Goal: Check status: Check status

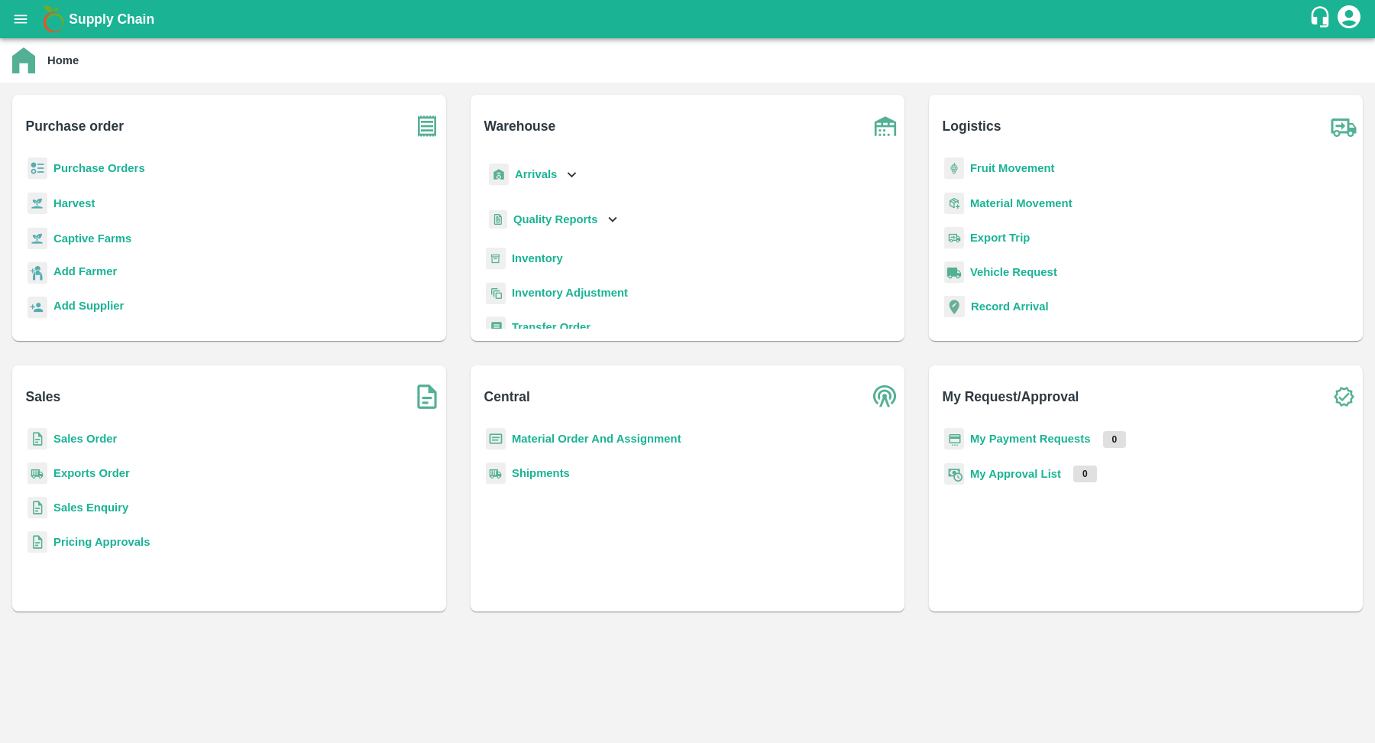
click at [102, 167] on b "Purchase Orders" at bounding box center [99, 168] width 92 height 12
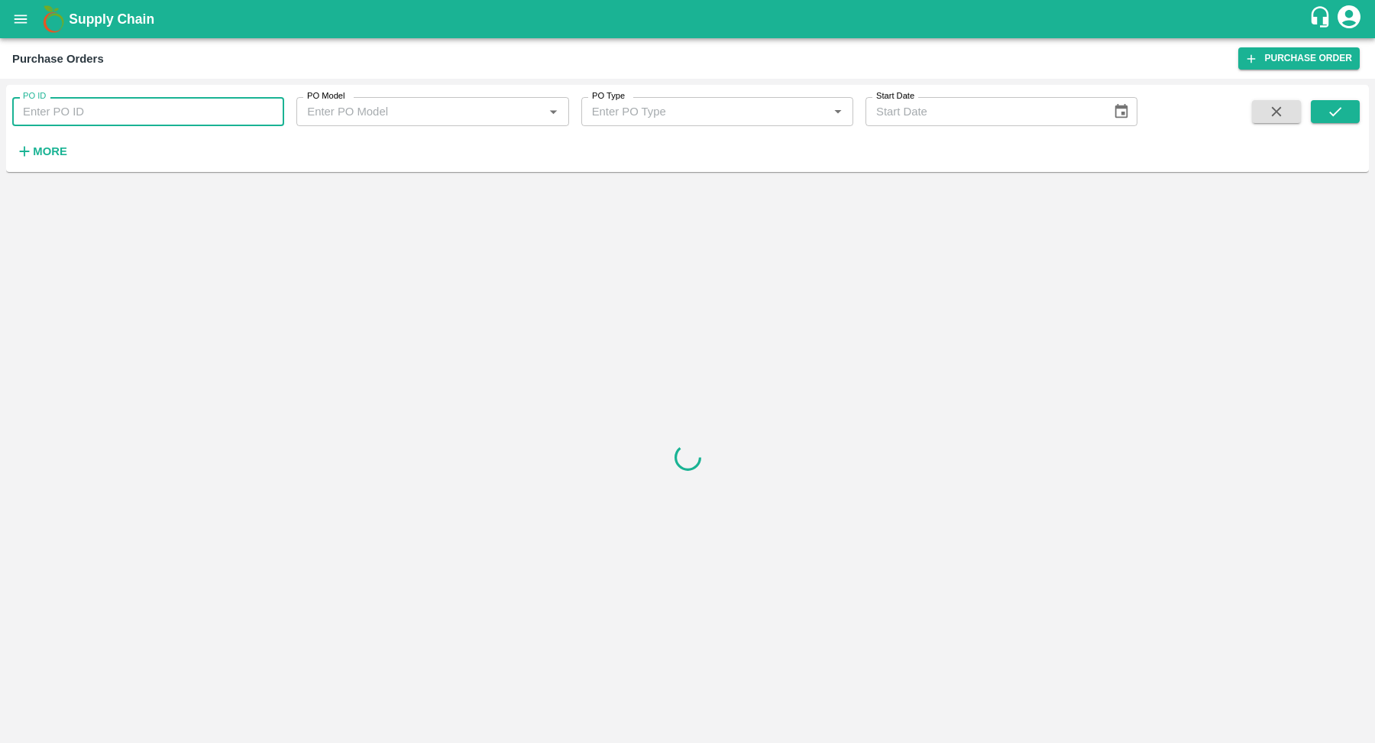
click at [149, 108] on input "PO ID" at bounding box center [148, 111] width 272 height 29
click at [58, 155] on strong "More" at bounding box center [50, 151] width 34 height 12
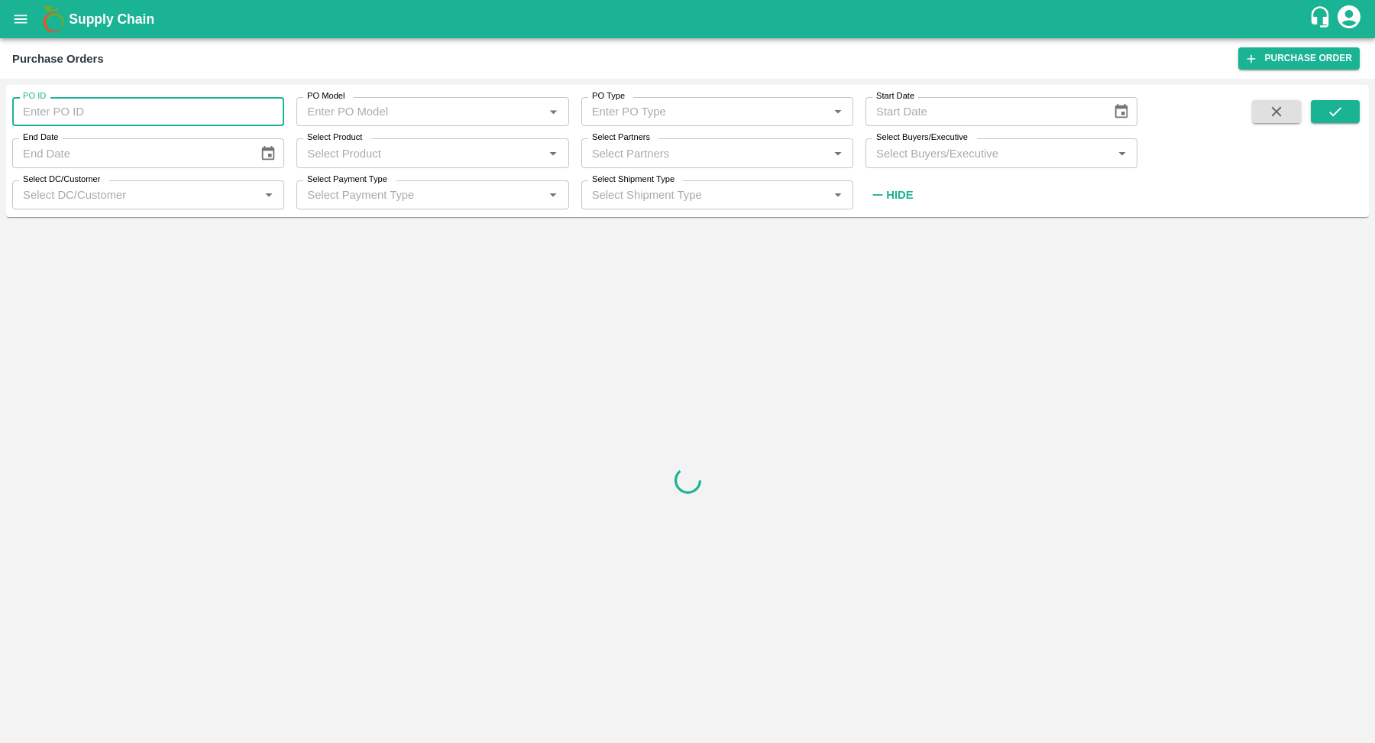
click at [89, 115] on input "PO ID" at bounding box center [148, 111] width 272 height 29
paste input "157388"
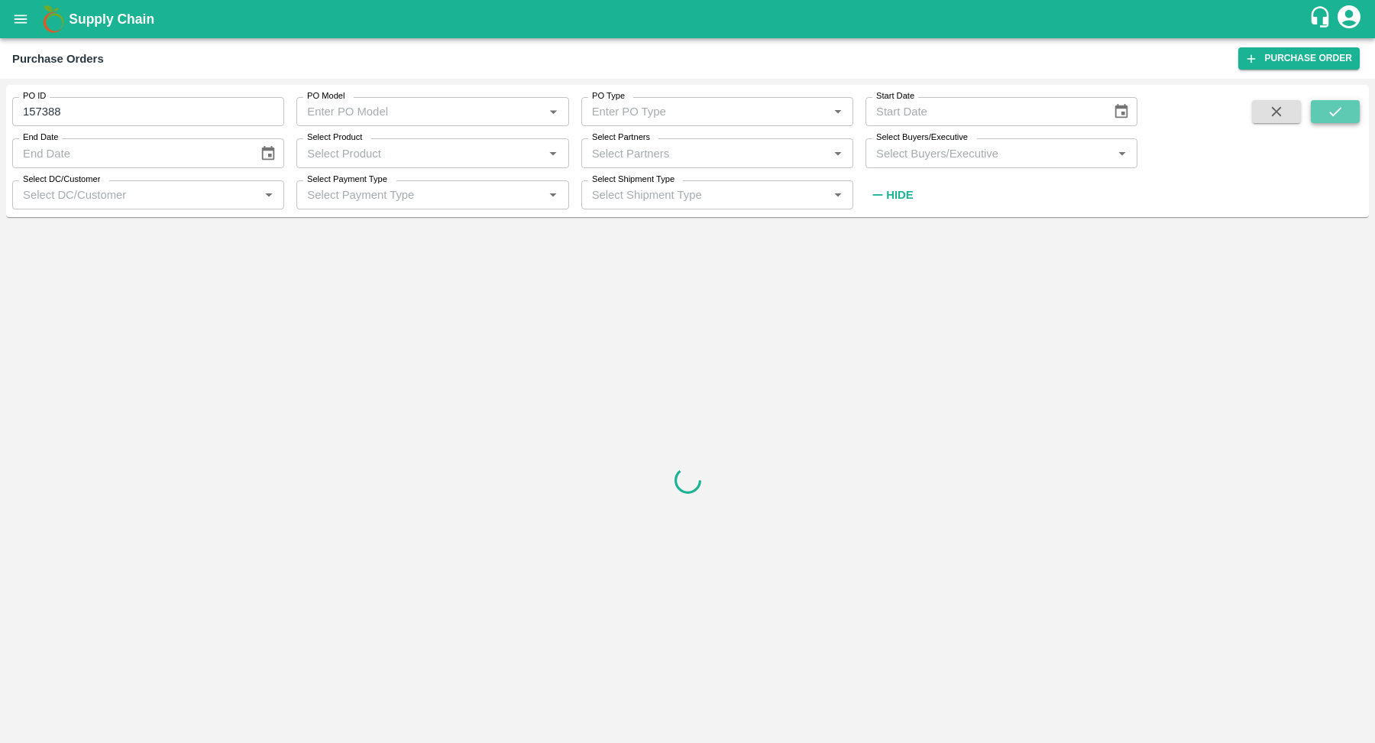
click at [1336, 117] on icon "submit" at bounding box center [1335, 111] width 17 height 17
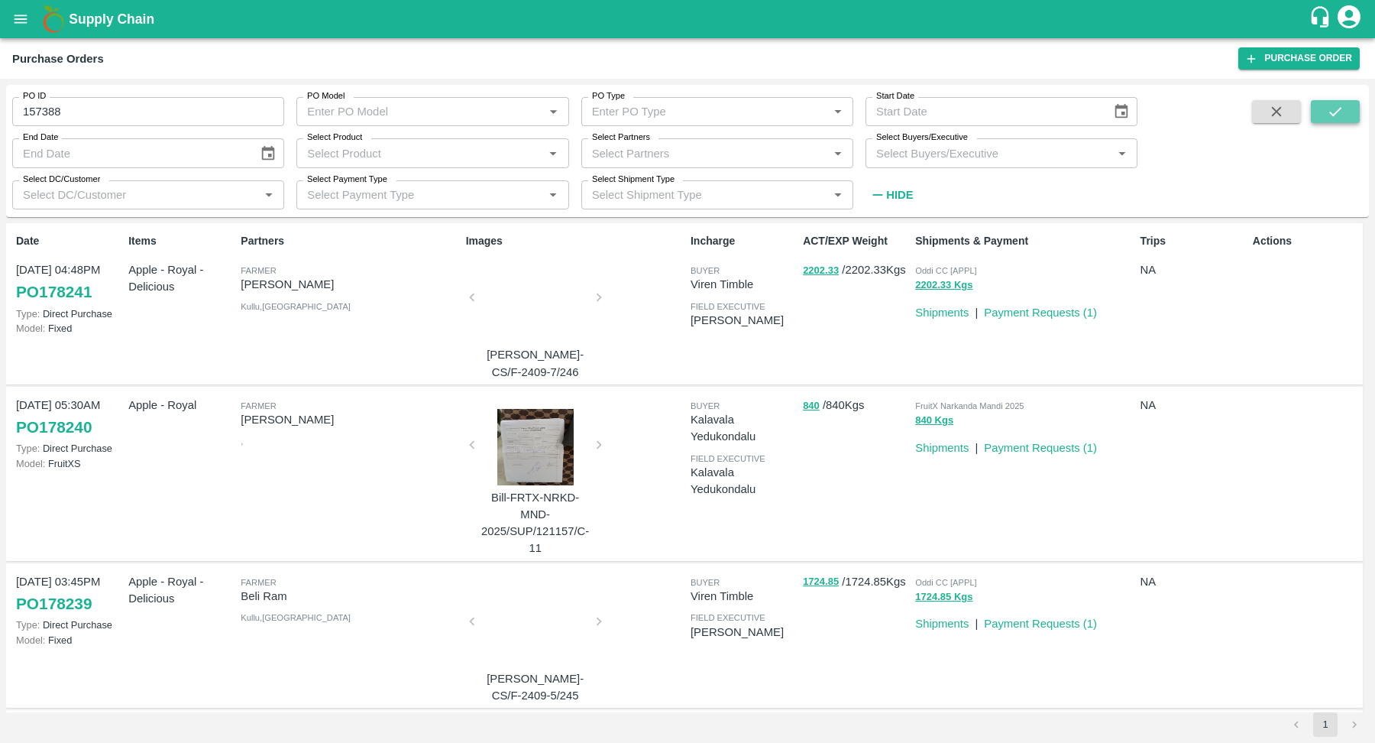
click at [1337, 114] on icon "submit" at bounding box center [1335, 111] width 17 height 17
click at [1332, 111] on icon "submit" at bounding box center [1335, 111] width 17 height 17
click at [274, 121] on input "157388" at bounding box center [148, 111] width 272 height 29
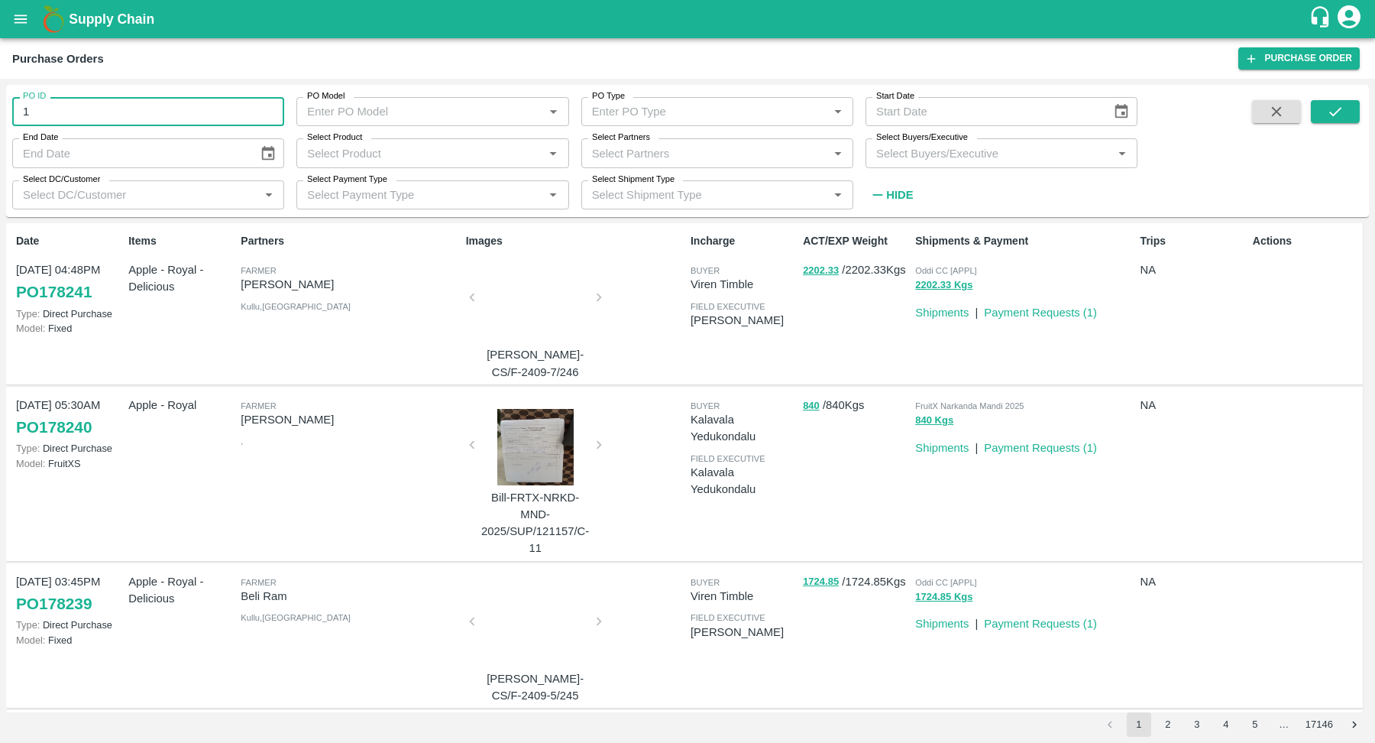
type input "1"
click at [343, 63] on div "Purchase Orders" at bounding box center [625, 59] width 1226 height 20
click at [484, 152] on input "Select Product" at bounding box center [420, 153] width 238 height 20
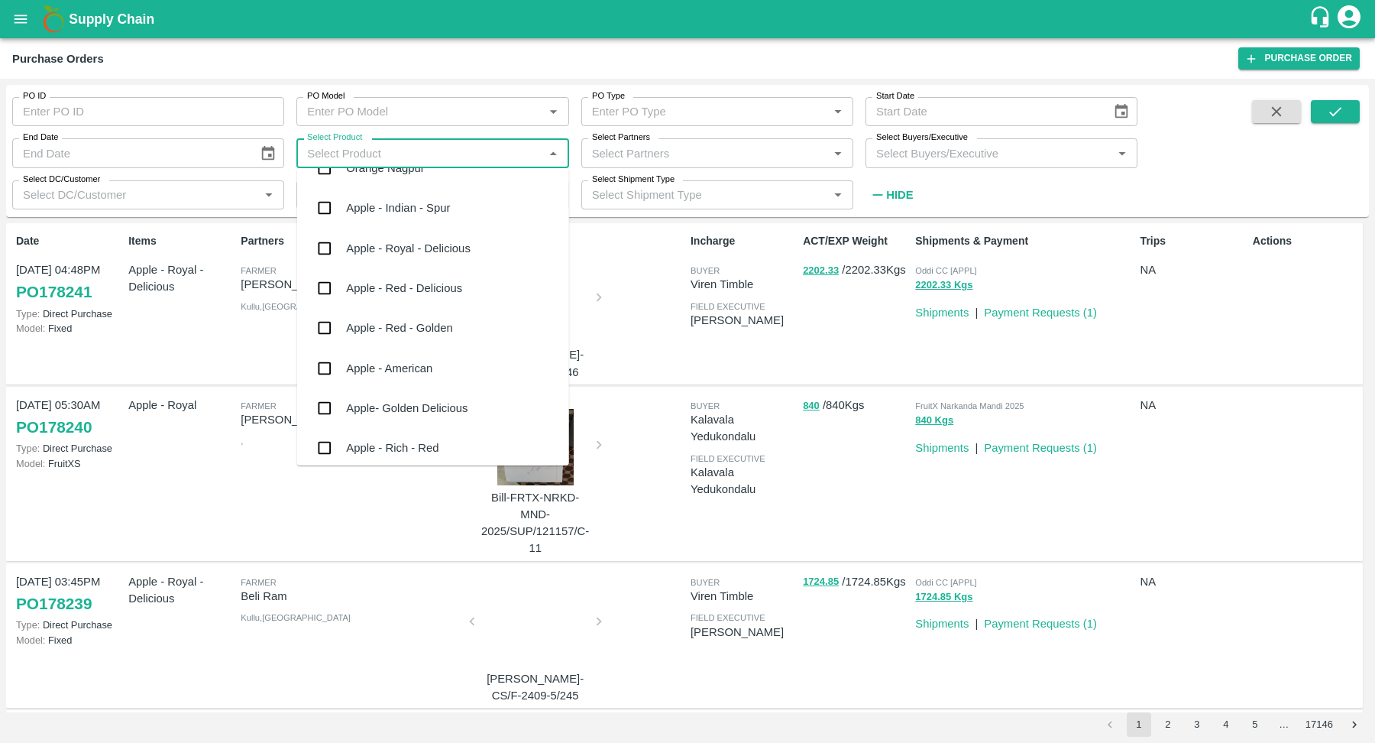
scroll to position [883, 0]
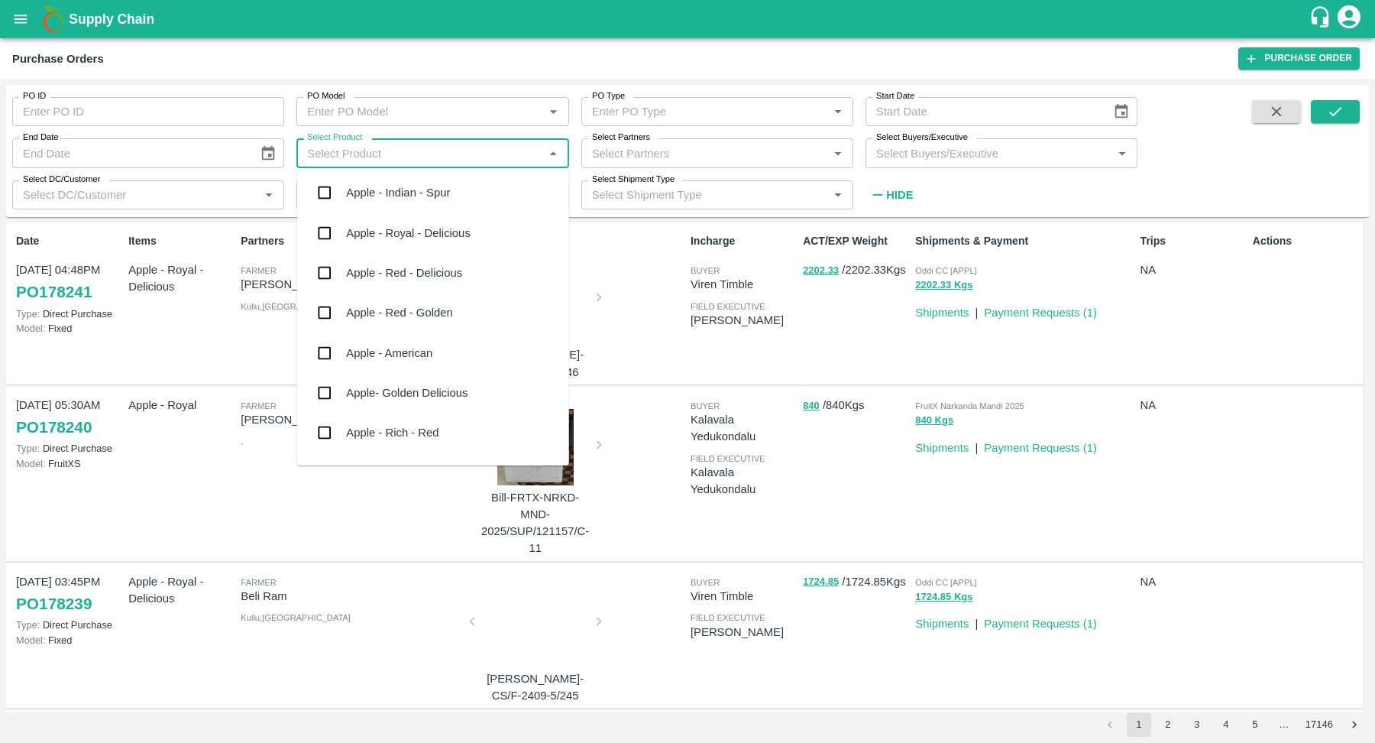
type input "b"
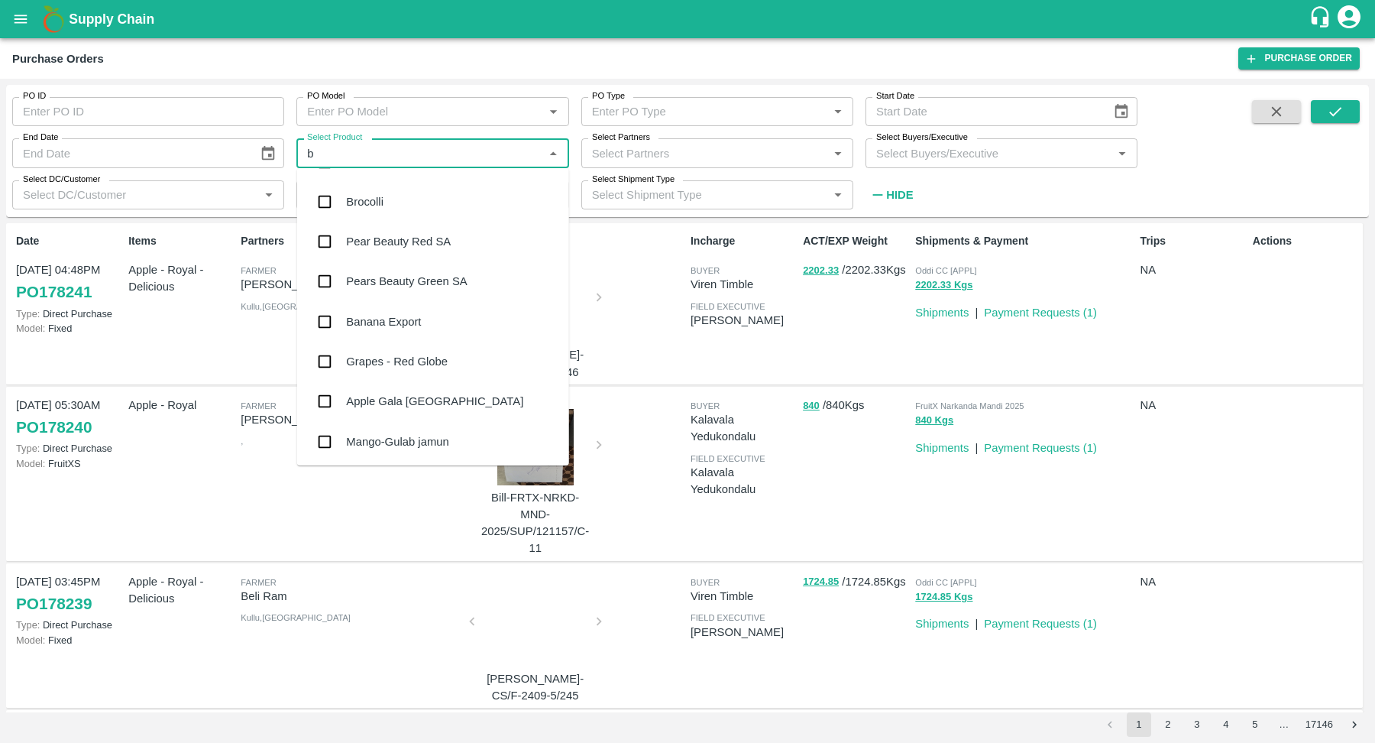
scroll to position [394, 0]
click at [382, 329] on div "Banana Export" at bounding box center [433, 320] width 272 height 40
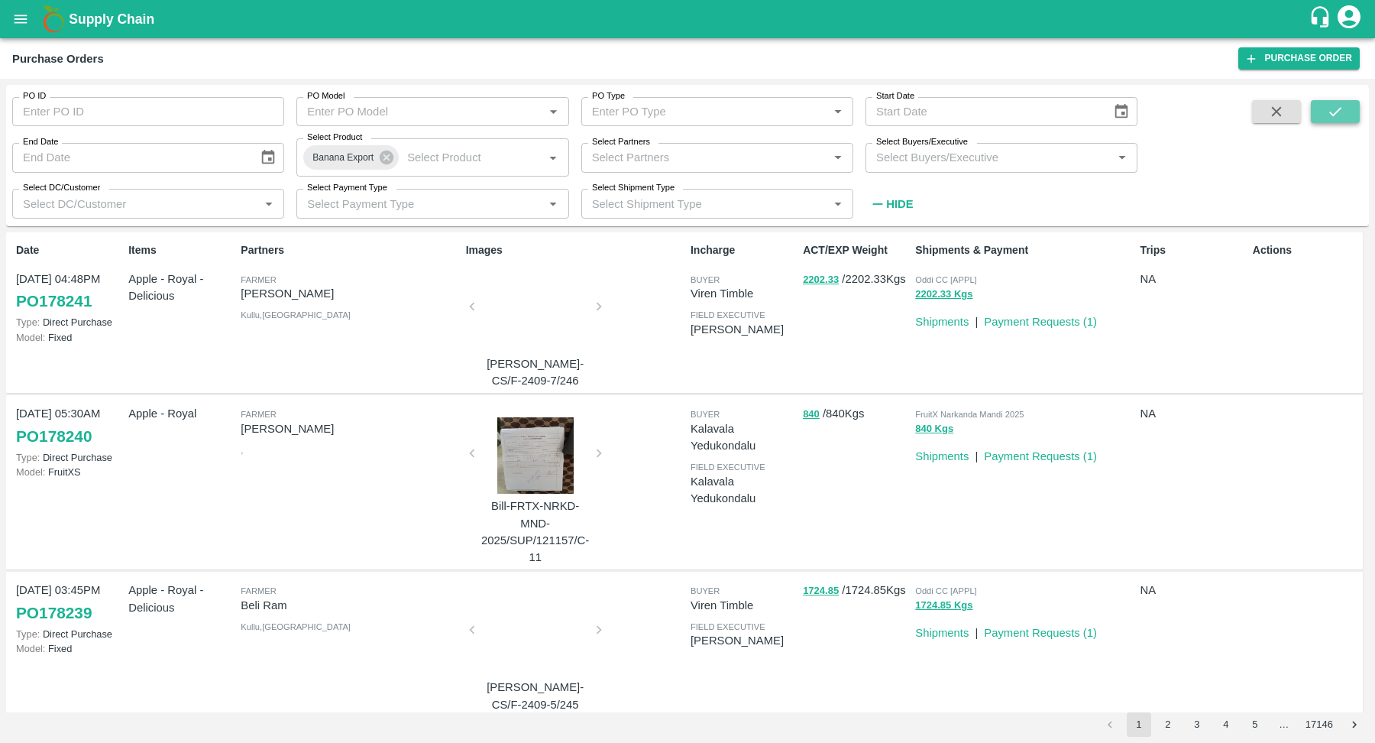
click at [1325, 121] on button "submit" at bounding box center [1335, 111] width 49 height 23
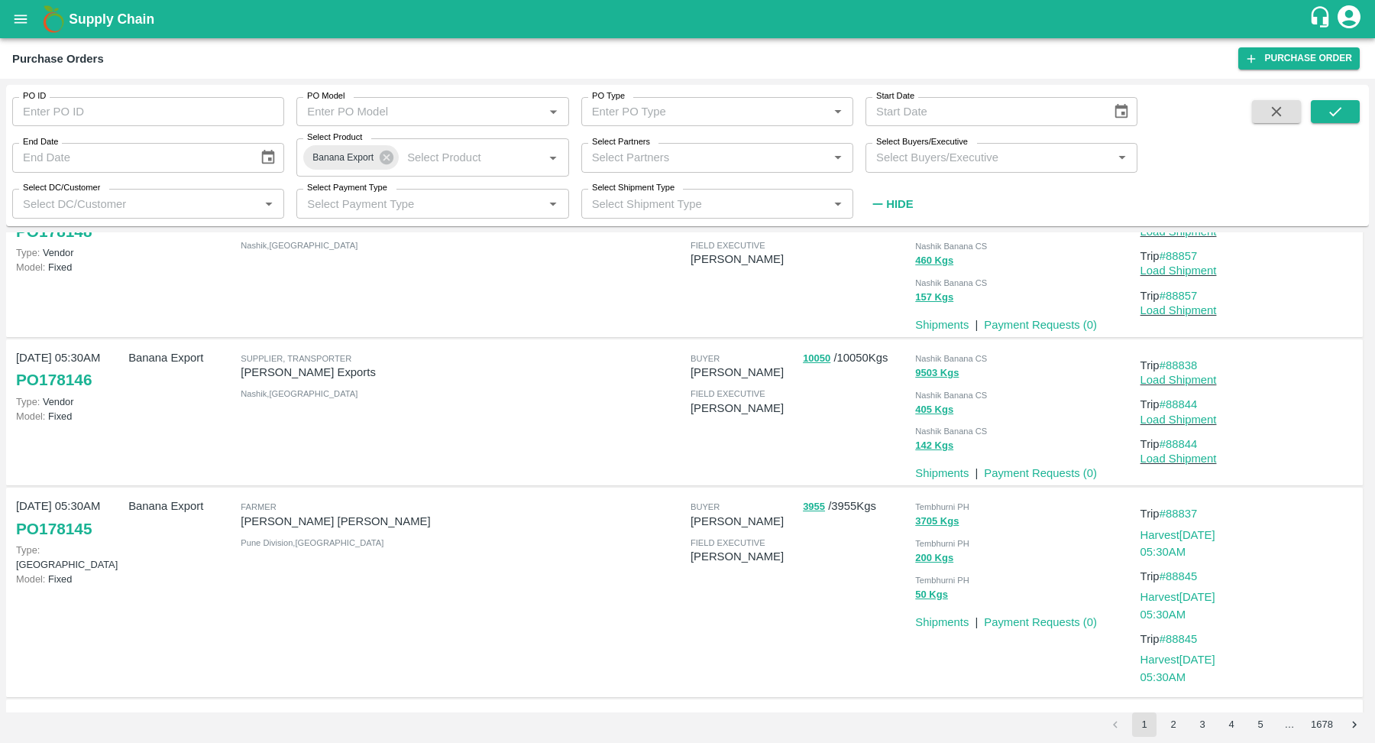
scroll to position [1168, 0]
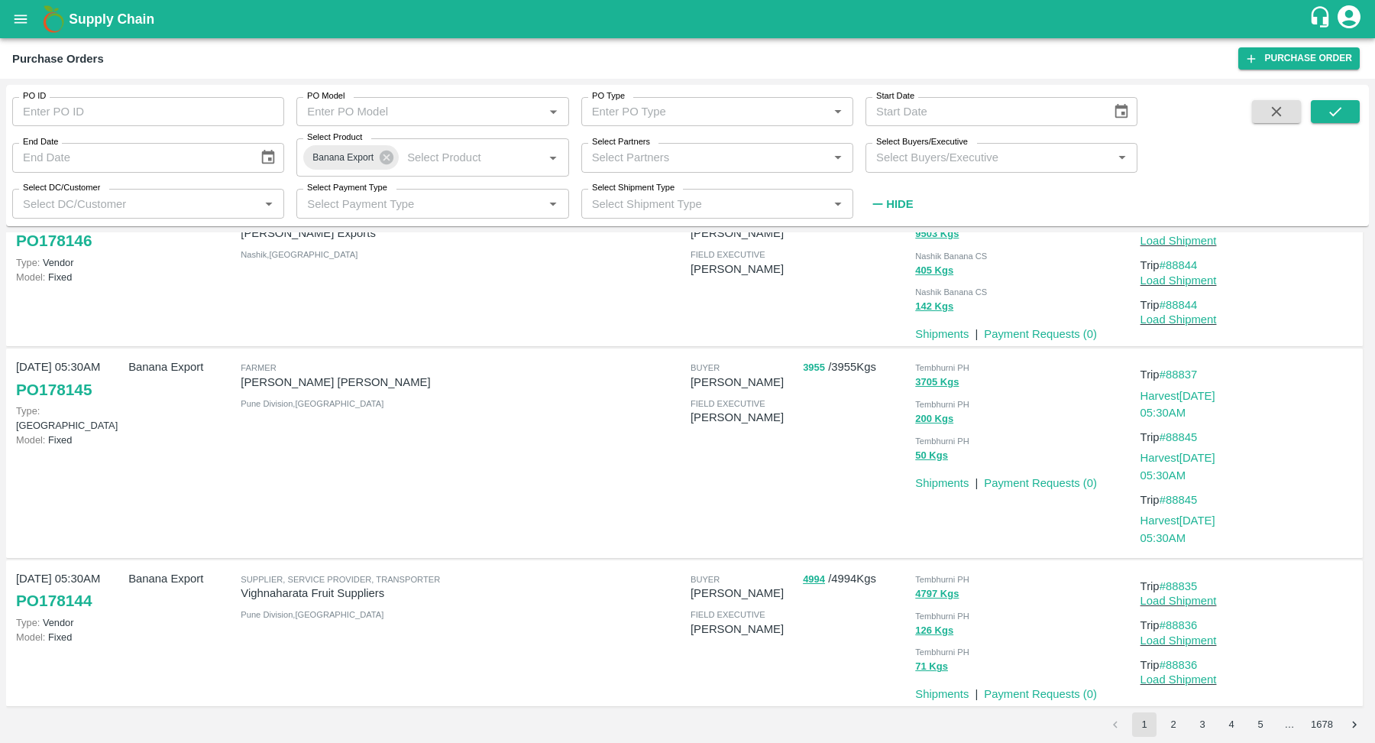
click at [817, 365] on button "3955" at bounding box center [814, 368] width 22 height 18
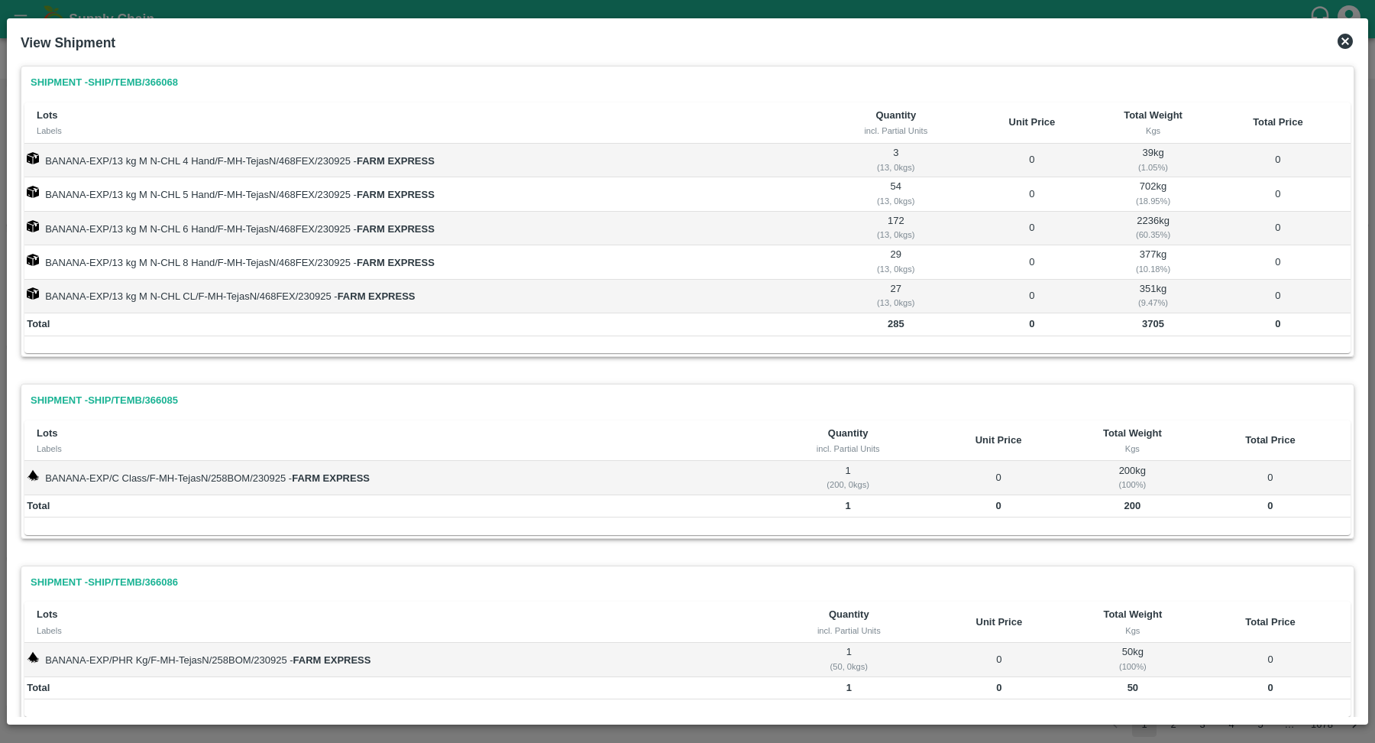
scroll to position [31, 0]
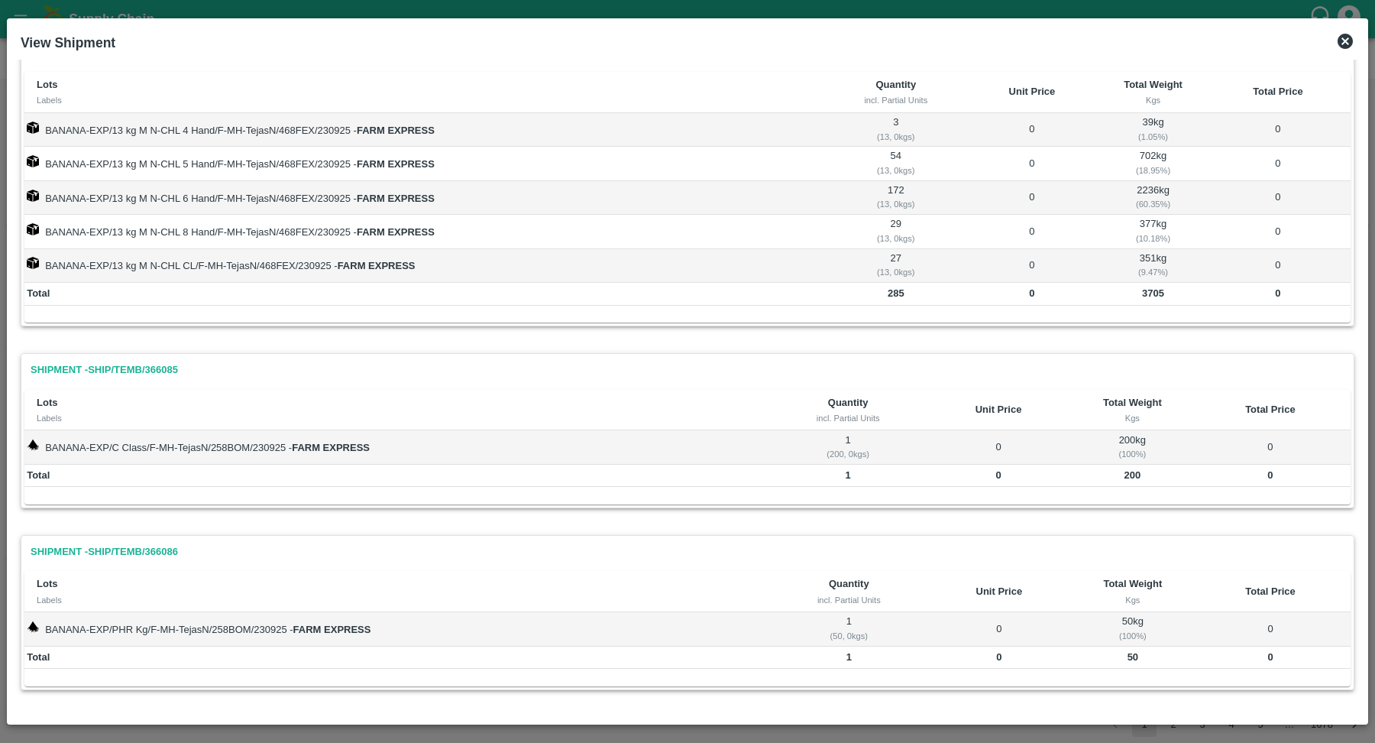
click at [848, 620] on td "1 ( 50, 0 kgs)" at bounding box center [850, 629] width 148 height 34
click at [857, 630] on div "( 50, 0 kgs)" at bounding box center [849, 636] width 143 height 14
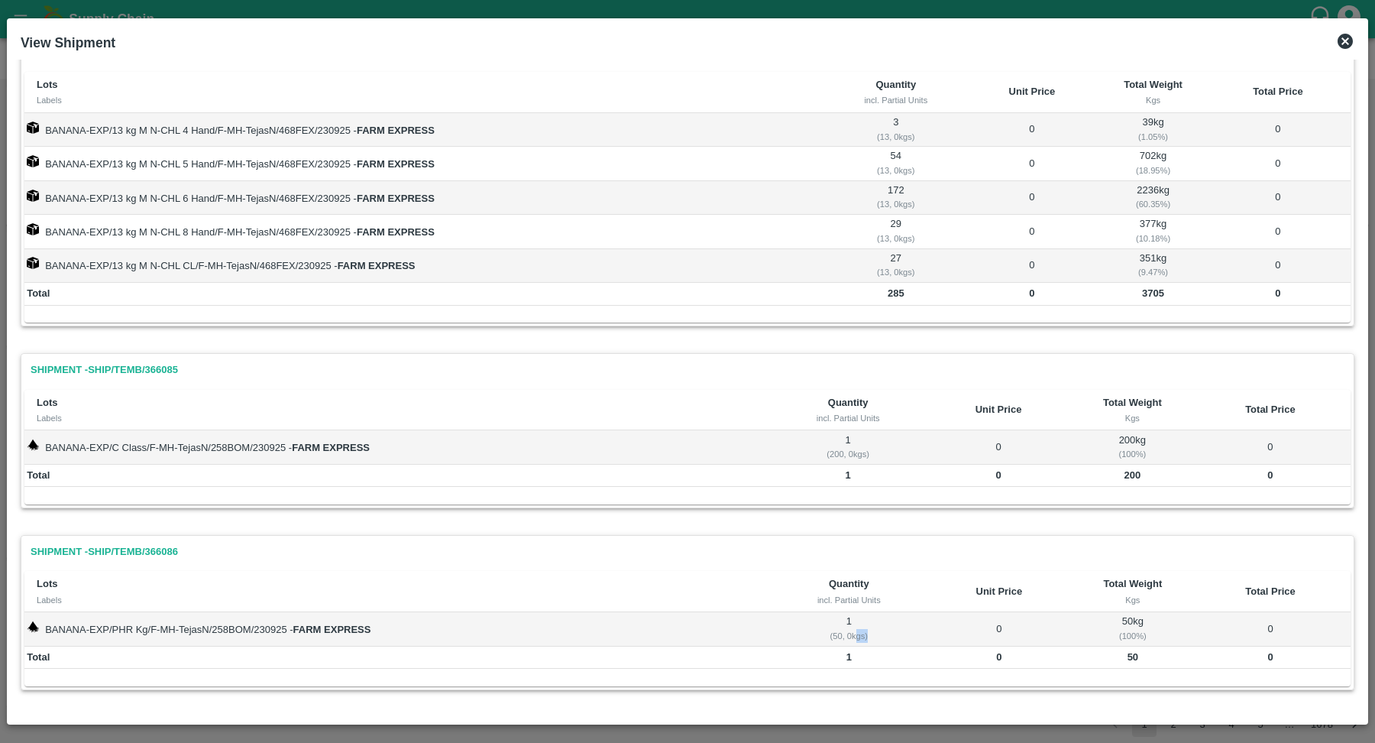
click at [857, 630] on div "( 50, 0 kgs)" at bounding box center [849, 636] width 143 height 14
click at [908, 629] on div "( 50, 0 kgs)" at bounding box center [849, 636] width 143 height 14
click at [979, 619] on td "0" at bounding box center [999, 629] width 152 height 34
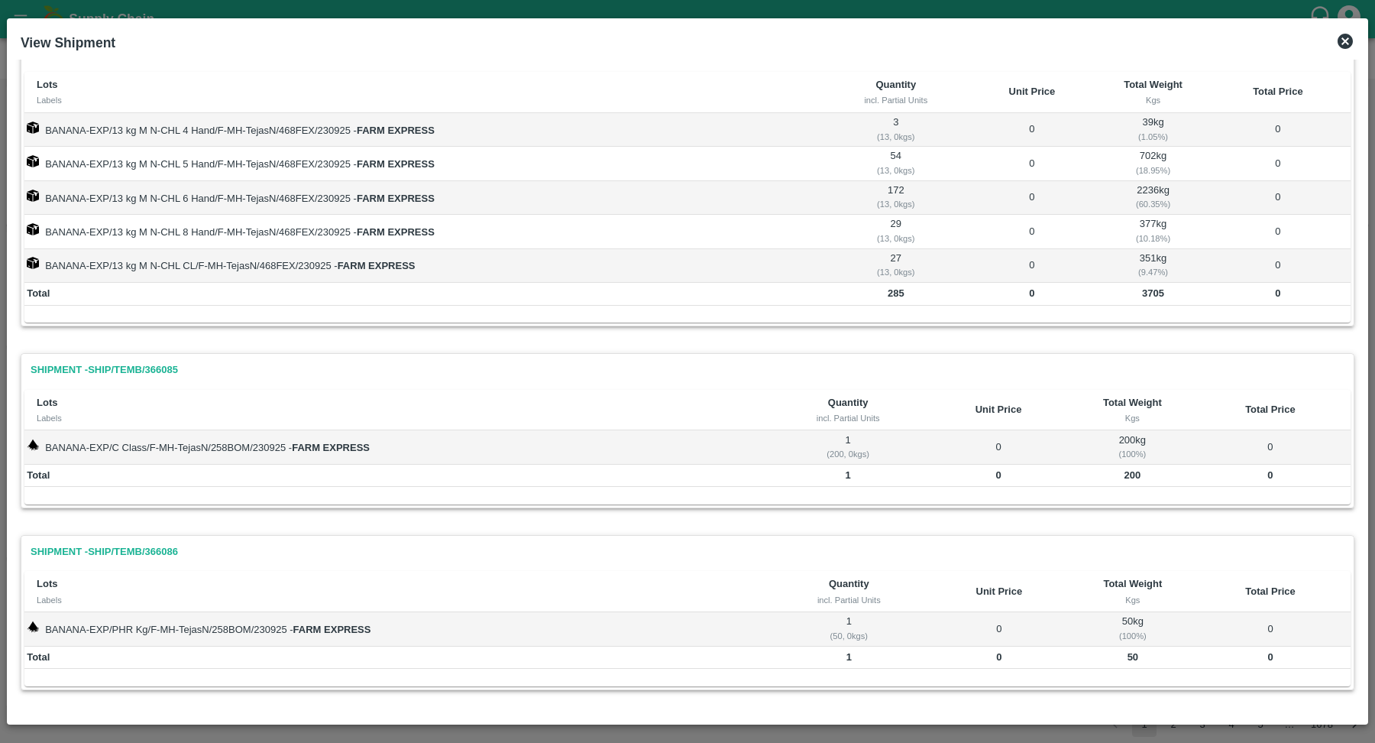
scroll to position [0, 0]
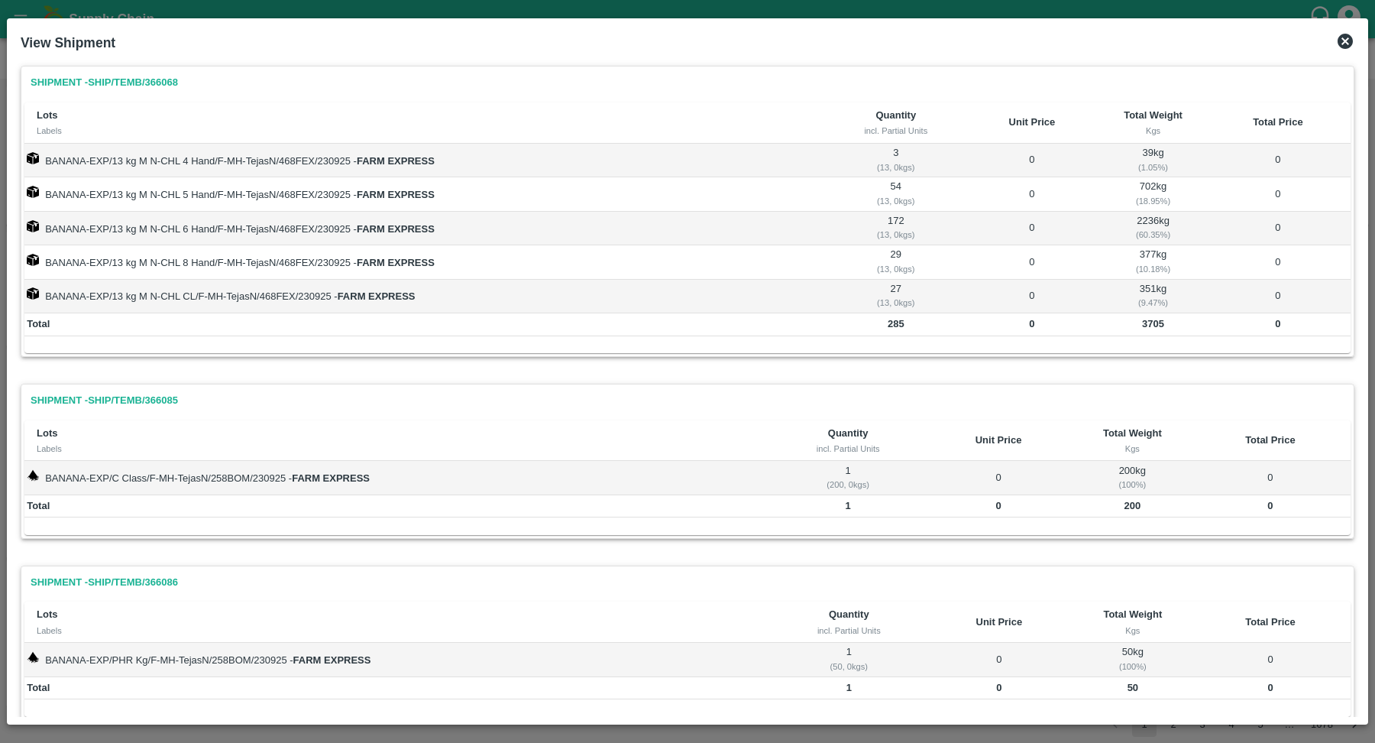
click at [1346, 43] on icon at bounding box center [1345, 41] width 15 height 15
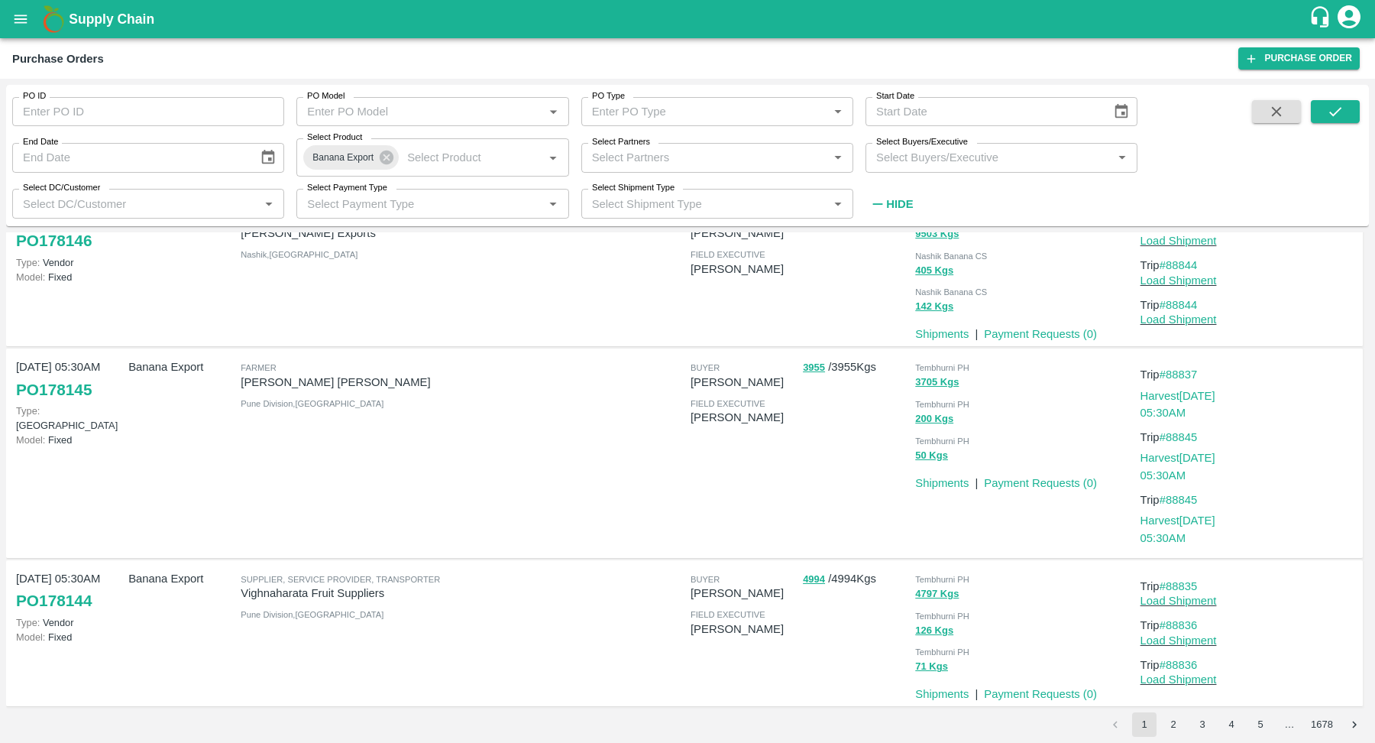
click at [66, 390] on link "PO 178145" at bounding box center [54, 390] width 76 height 28
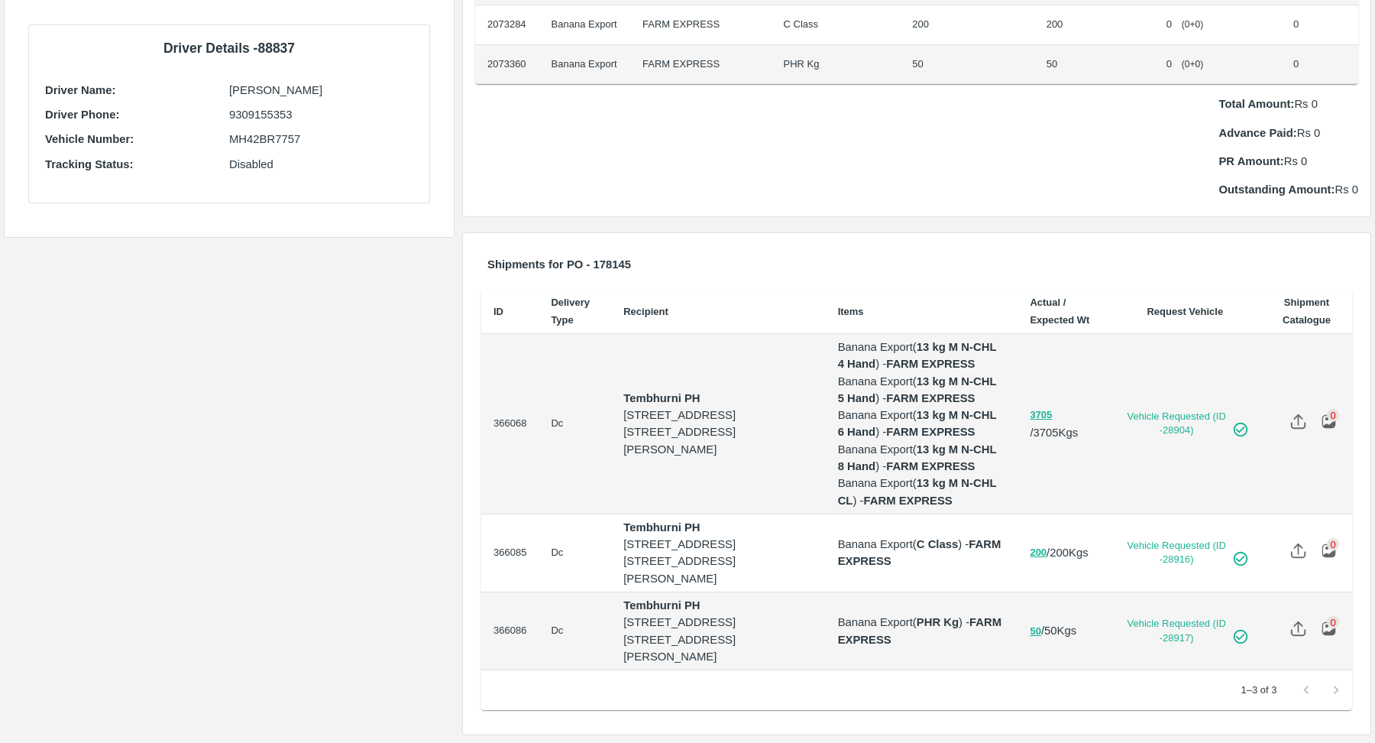
scroll to position [537, 0]
click at [928, 514] on td "Banana Export ( C Class ) - FARM EXPRESS" at bounding box center [922, 553] width 193 height 78
click at [954, 592] on td "Banana Export ( PHR Kg ) - FARM EXPRESS" at bounding box center [922, 631] width 193 height 78
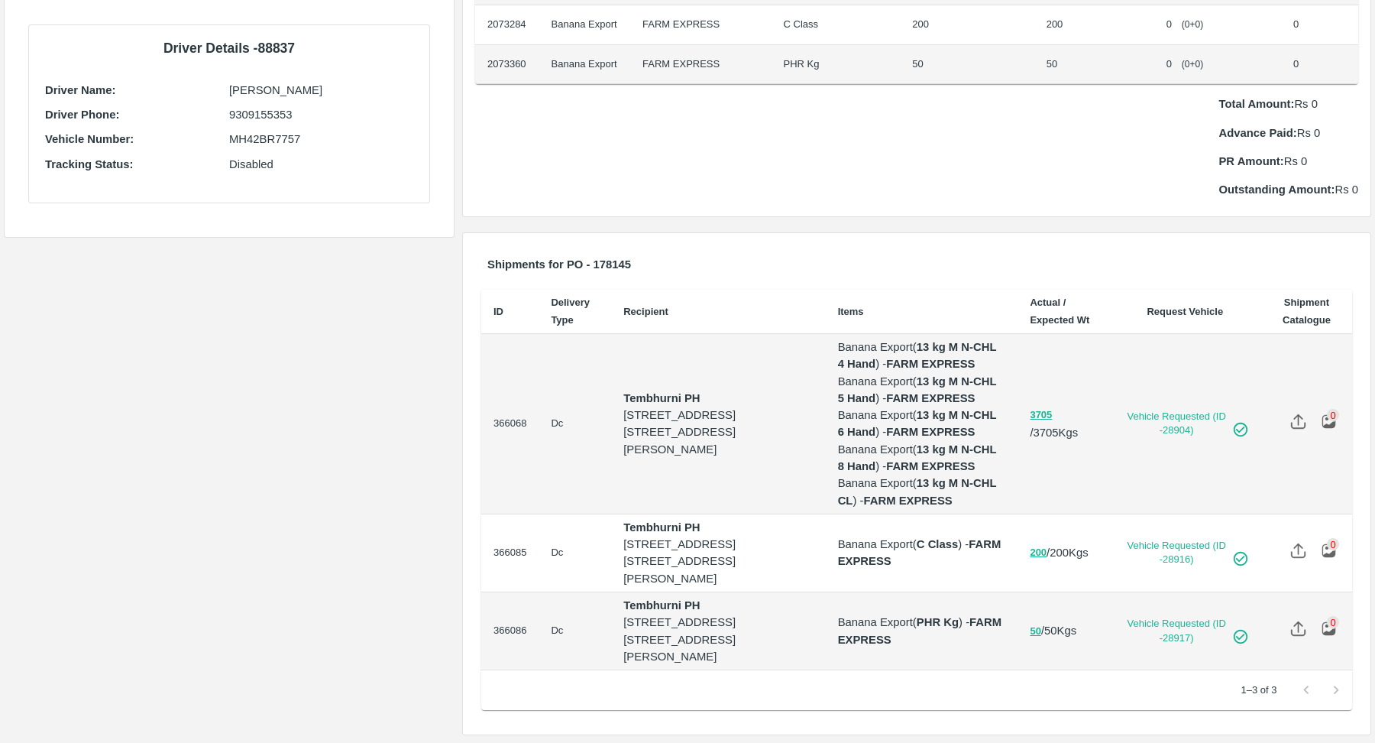
click at [947, 631] on strong "FARM EXPRESS" at bounding box center [921, 630] width 167 height 29
click at [1018, 646] on td "Banana Export ( PHR Kg ) - FARM EXPRESS" at bounding box center [922, 631] width 193 height 78
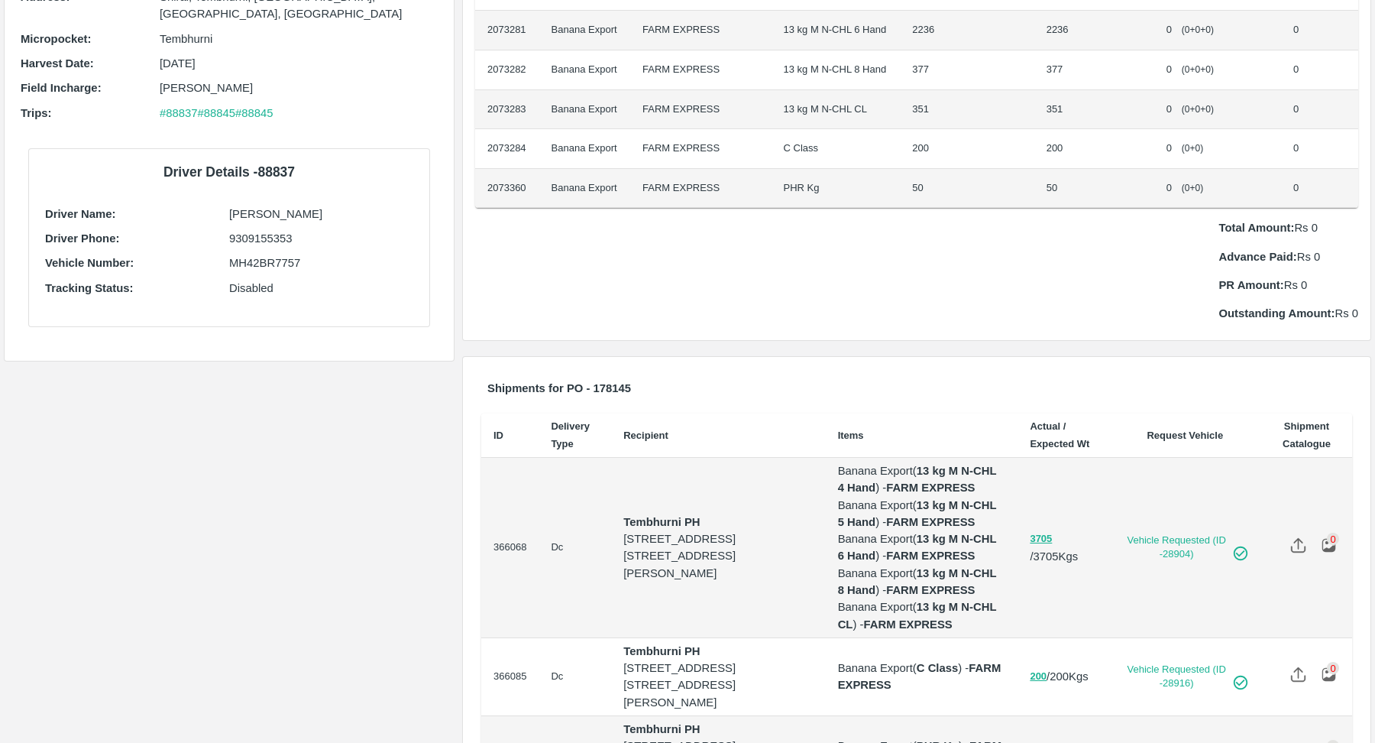
scroll to position [0, 0]
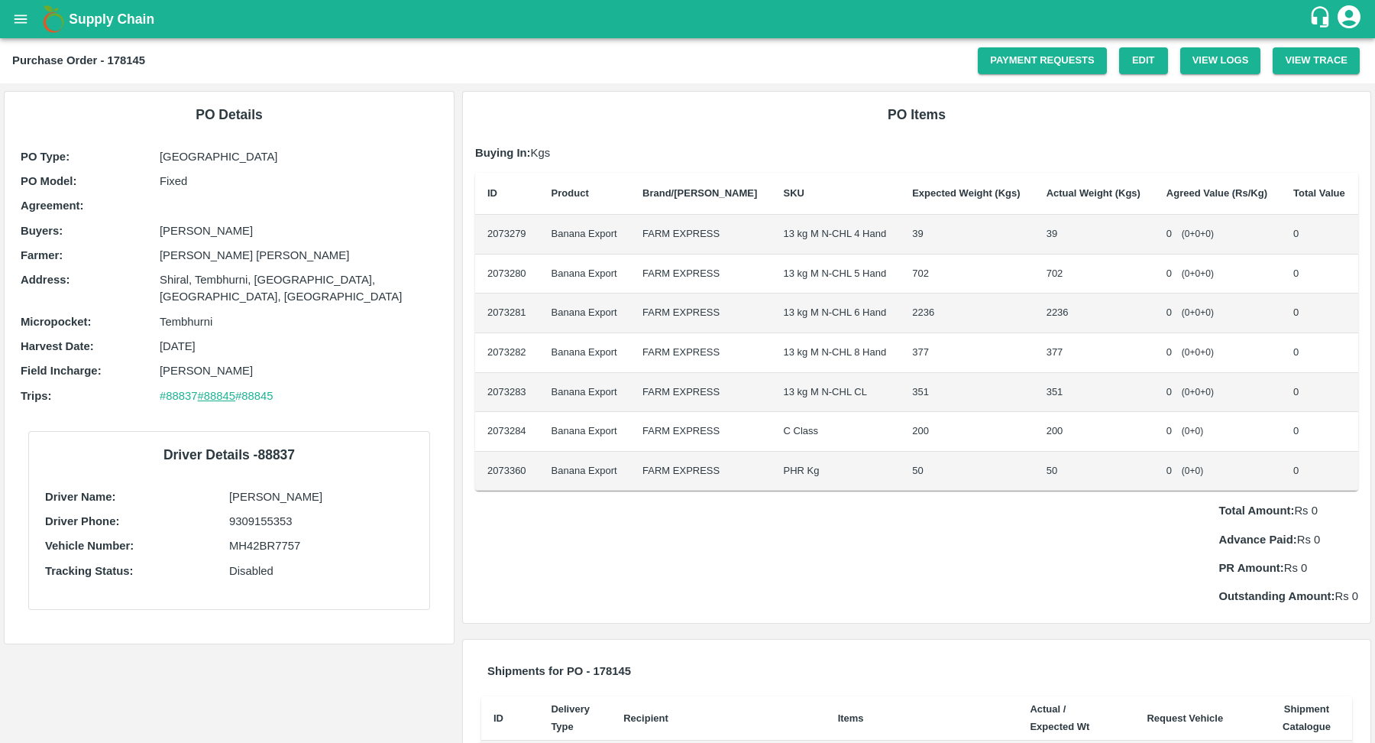
click at [213, 390] on link "#88845" at bounding box center [217, 396] width 38 height 12
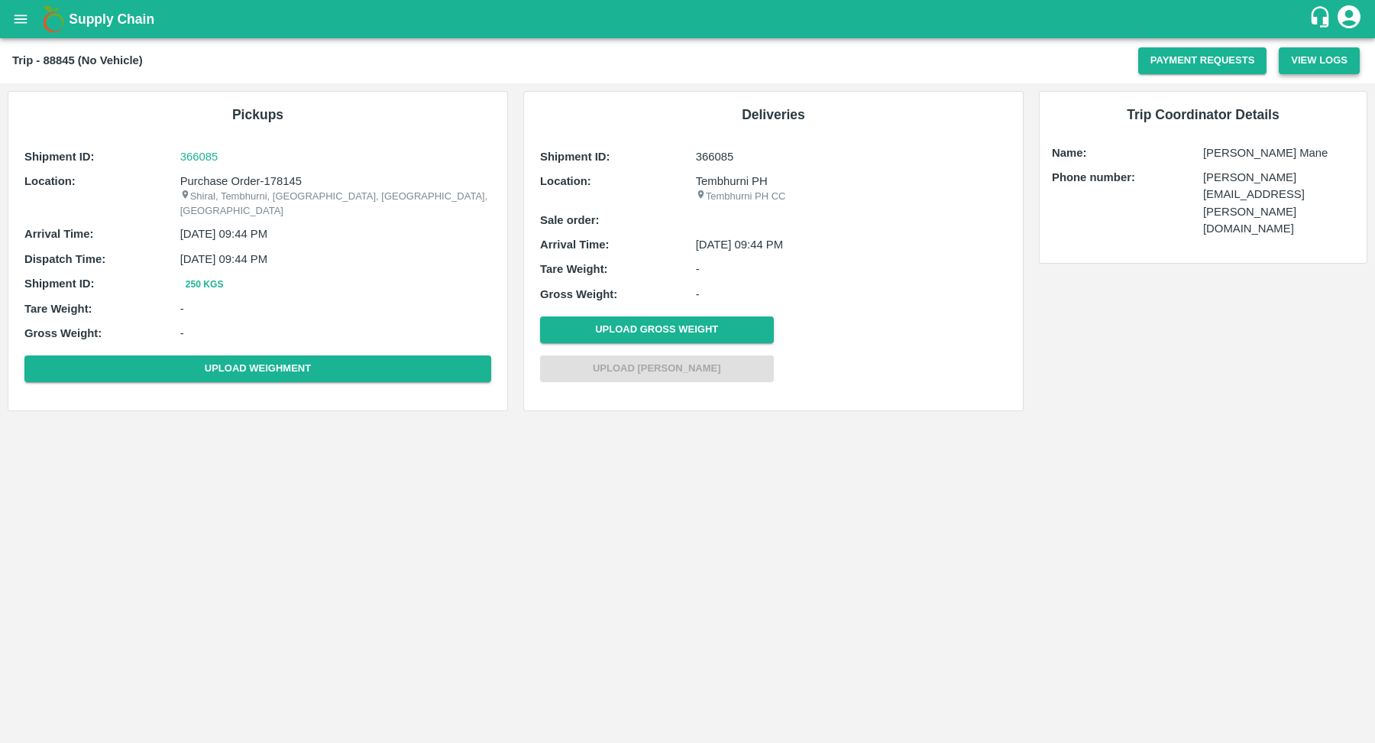
click at [1323, 60] on button "View Logs" at bounding box center [1319, 60] width 81 height 27
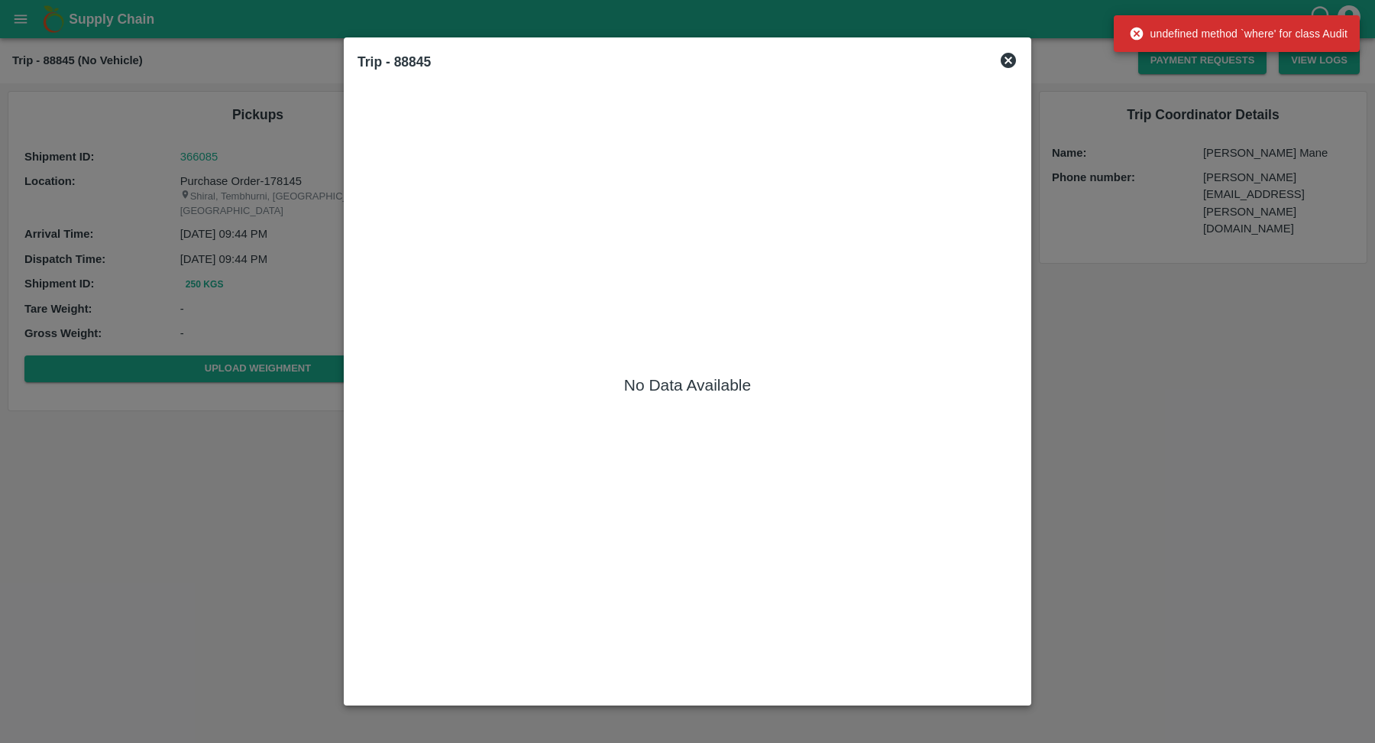
click at [1003, 62] on icon at bounding box center [1008, 60] width 15 height 15
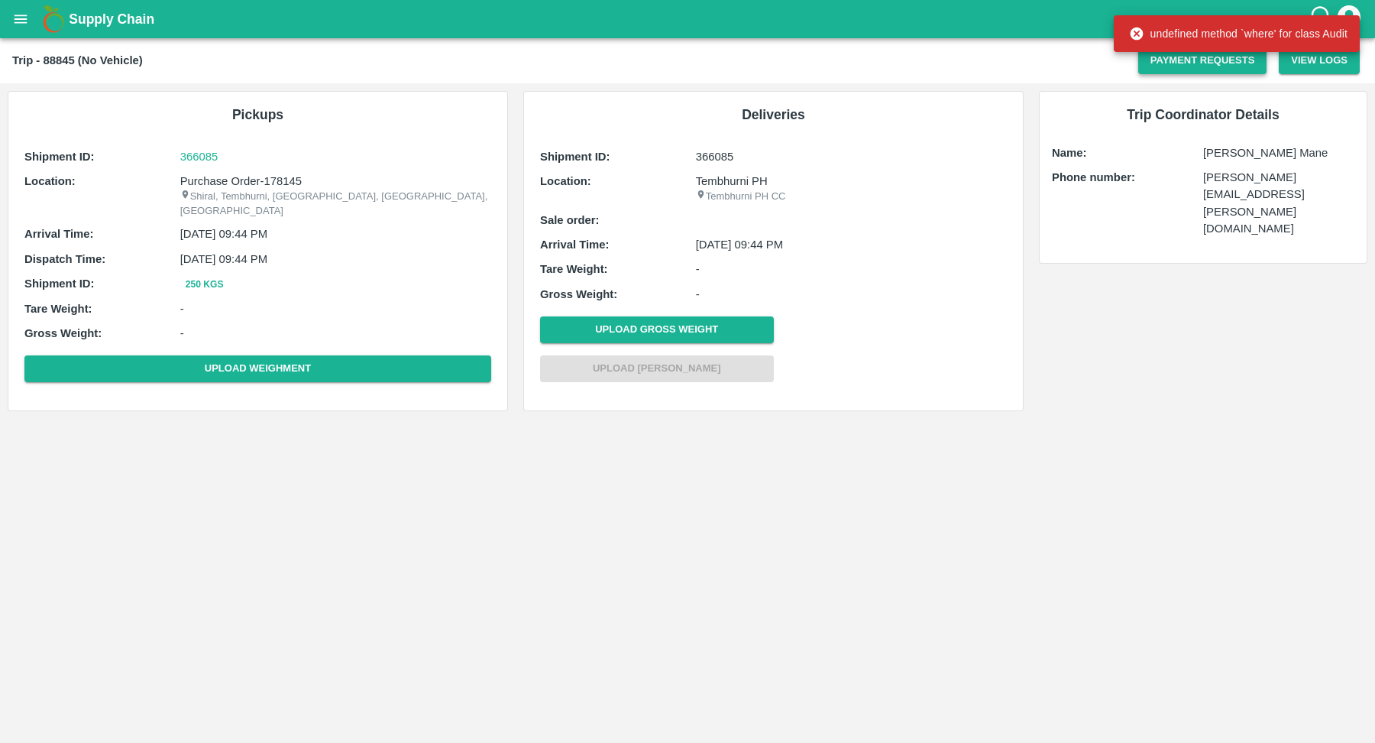
click at [1226, 63] on button "Payment Requests" at bounding box center [1203, 60] width 129 height 27
